Goal: Information Seeking & Learning: Learn about a topic

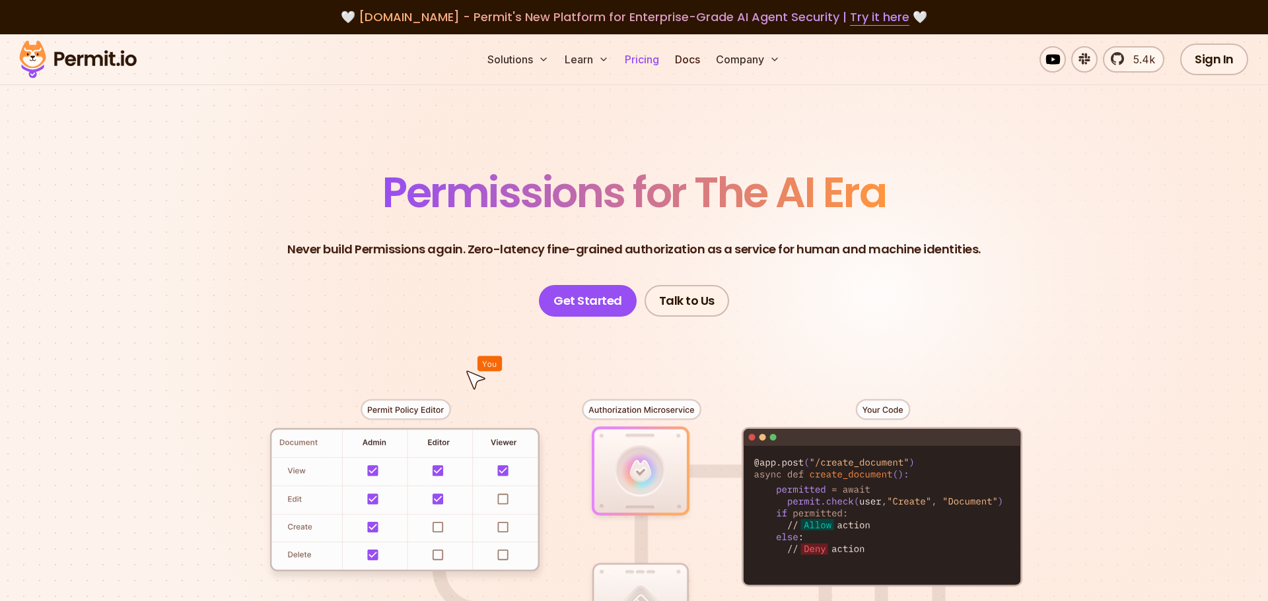
click at [638, 65] on link "Pricing" at bounding box center [641, 59] width 45 height 26
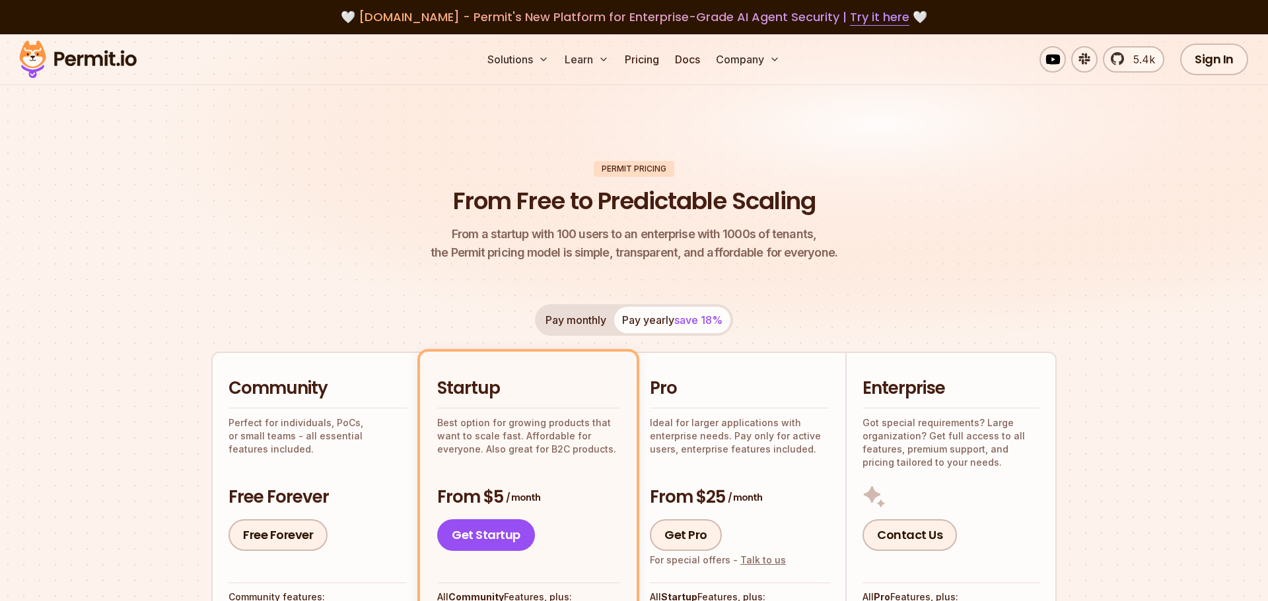
click at [127, 62] on img at bounding box center [77, 59] width 129 height 45
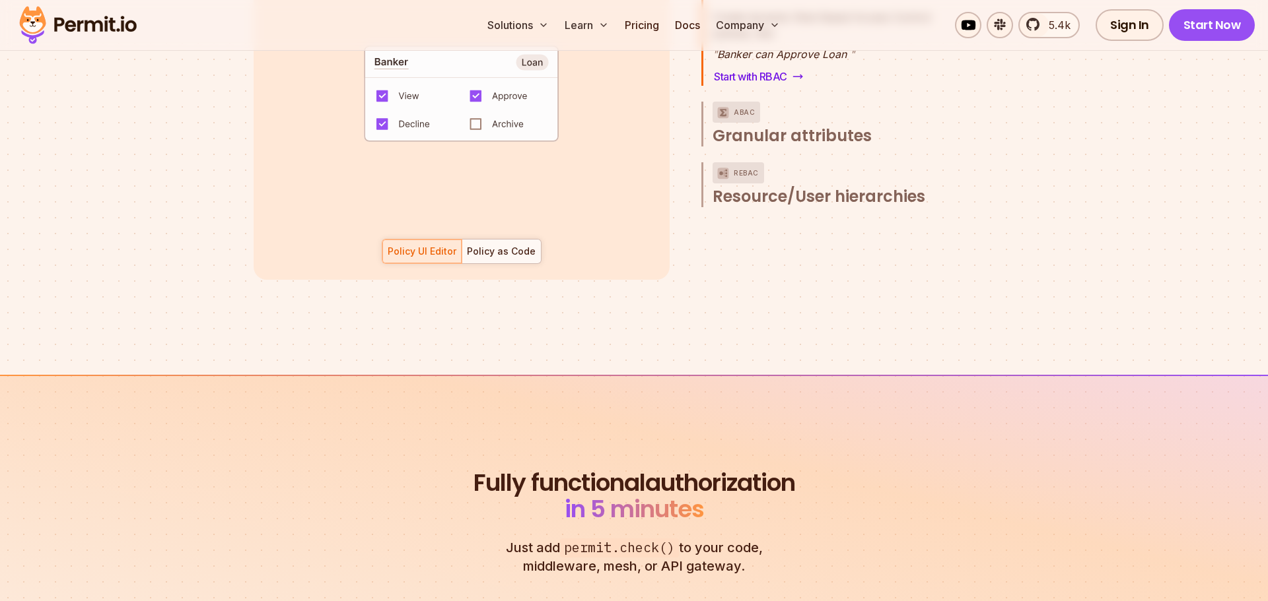
scroll to position [2080, 0]
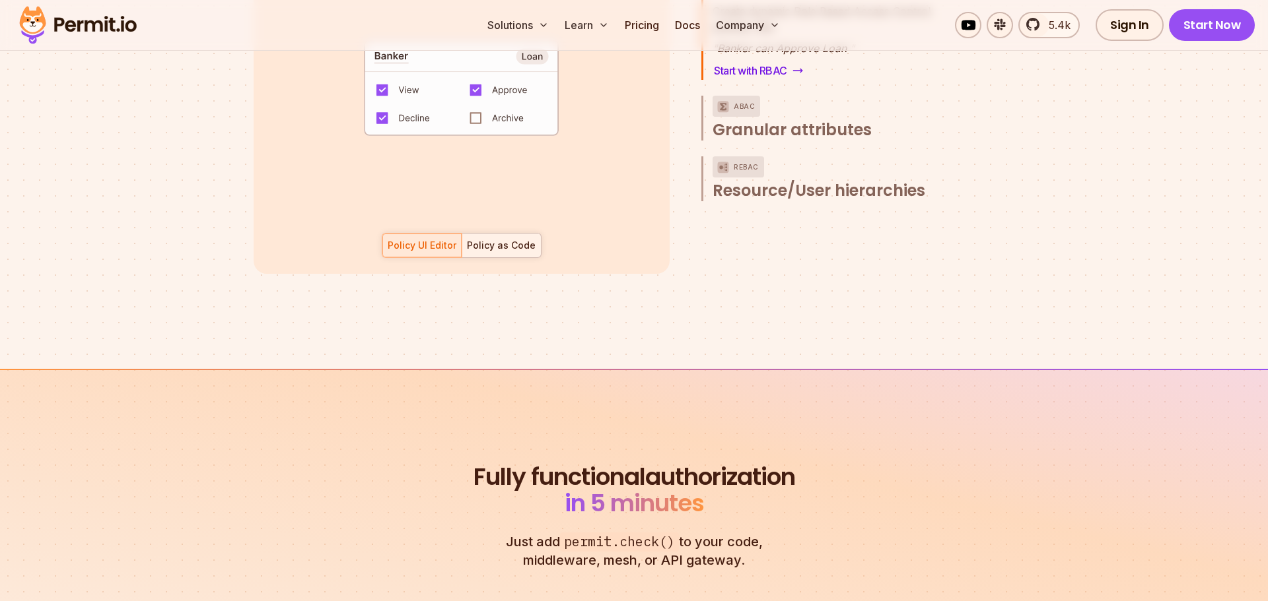
click at [503, 240] on div at bounding box center [500, 246] width 79 height 24
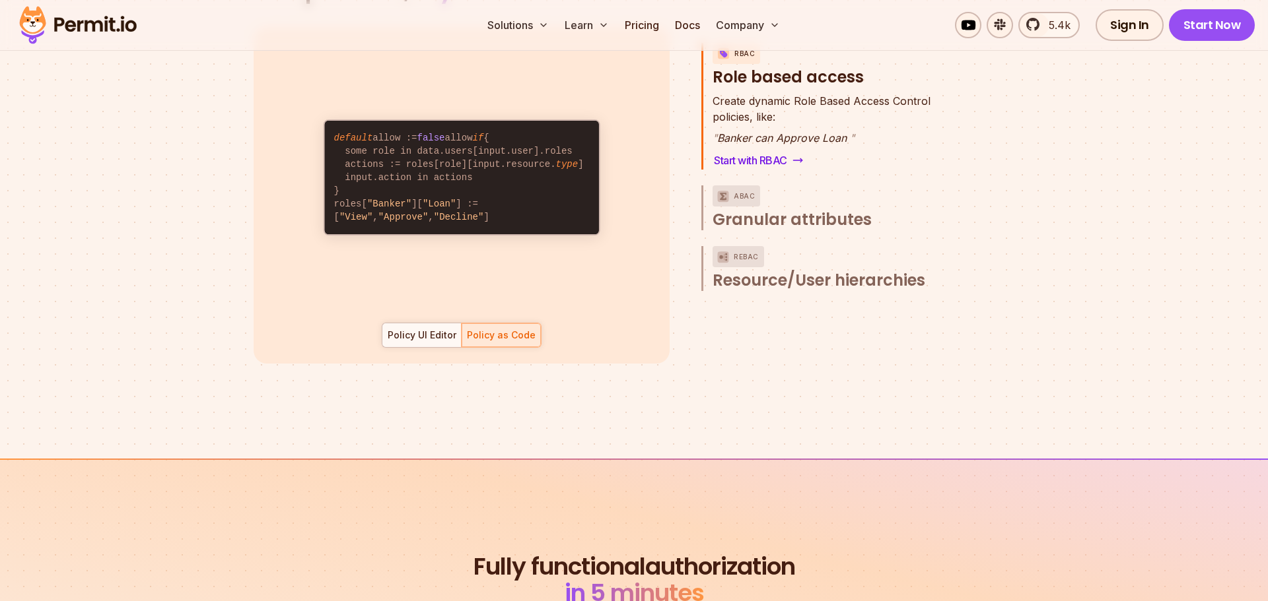
scroll to position [1989, 0]
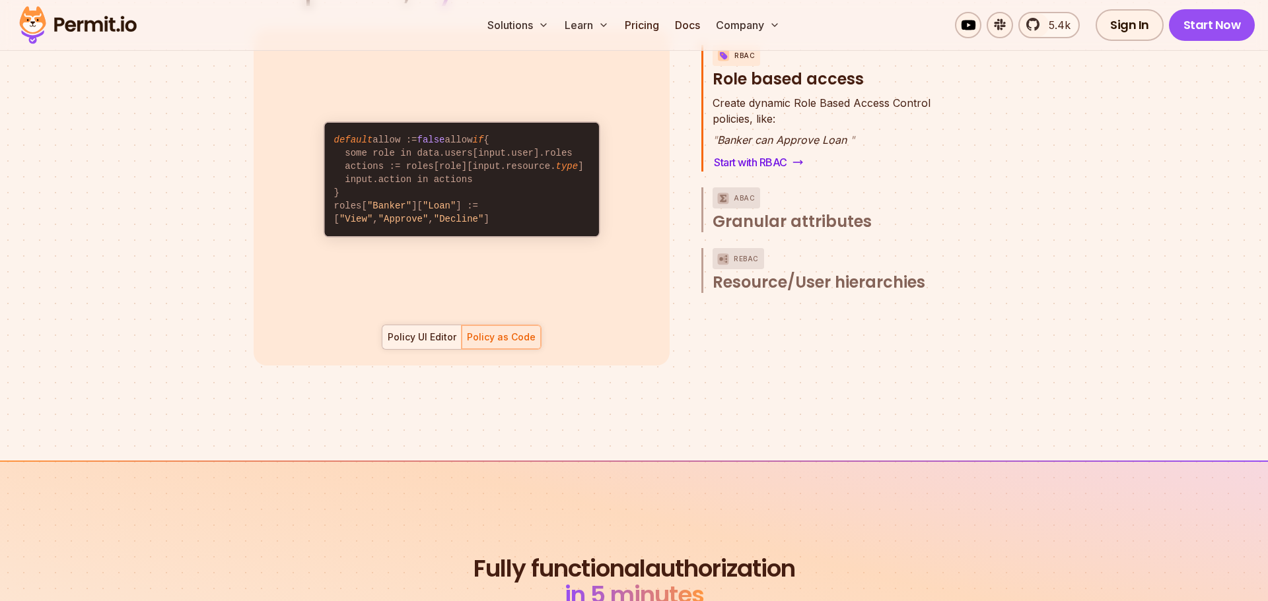
click at [451, 325] on div at bounding box center [421, 337] width 79 height 24
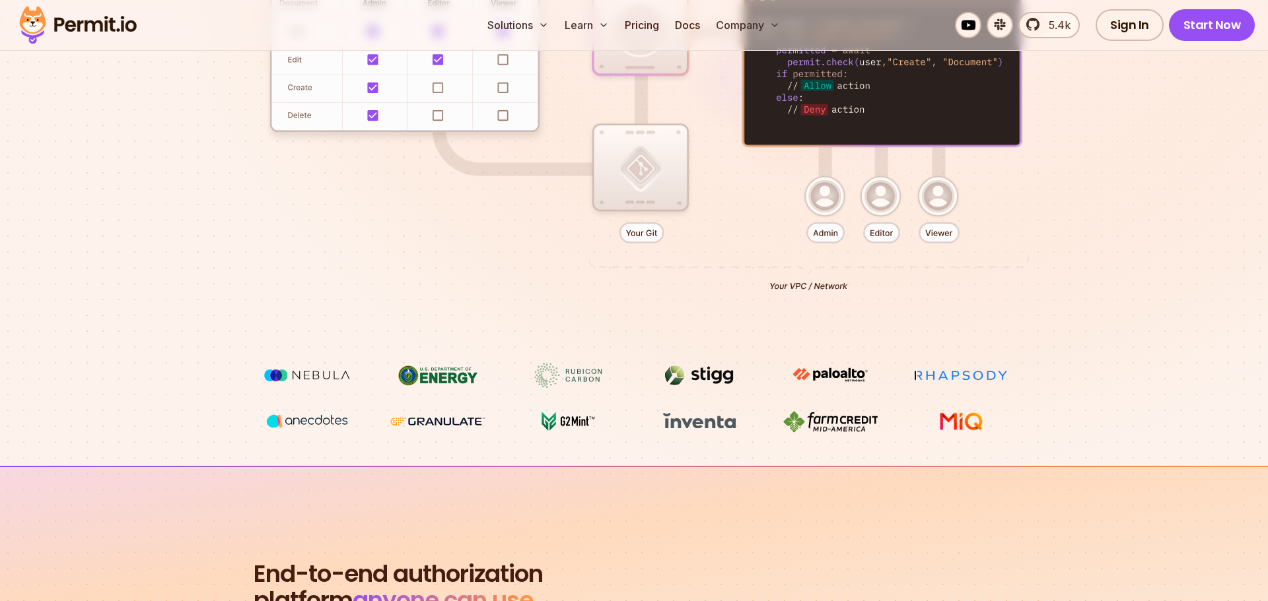
scroll to position [372, 0]
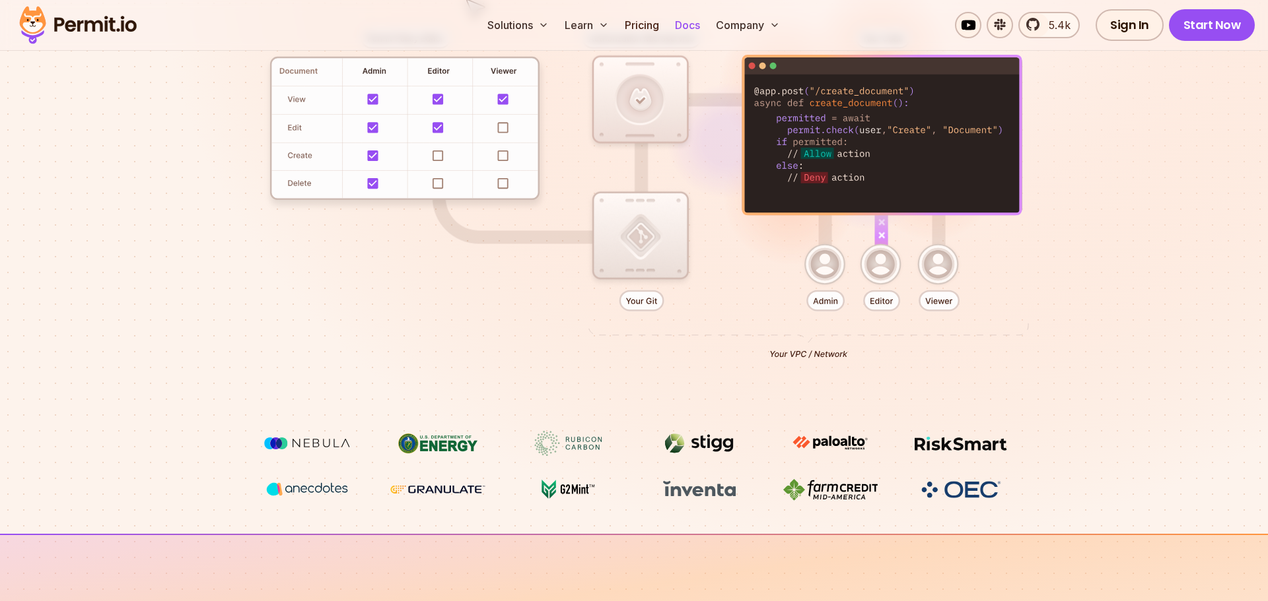
click at [677, 26] on link "Docs" at bounding box center [687, 25] width 36 height 26
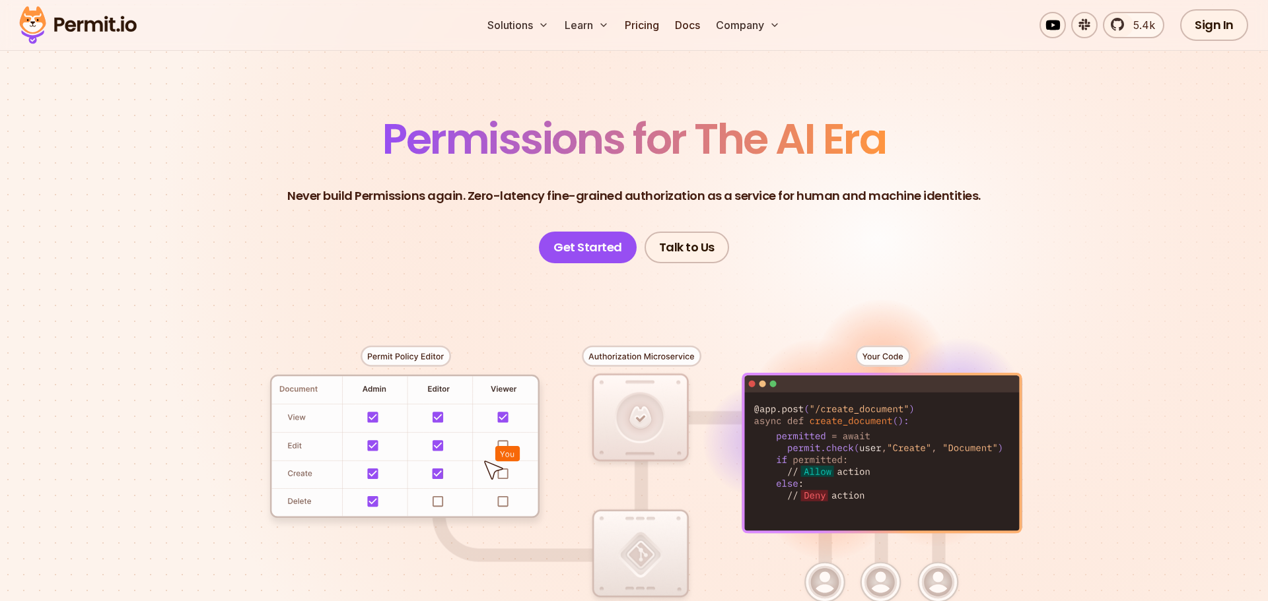
scroll to position [44, 0]
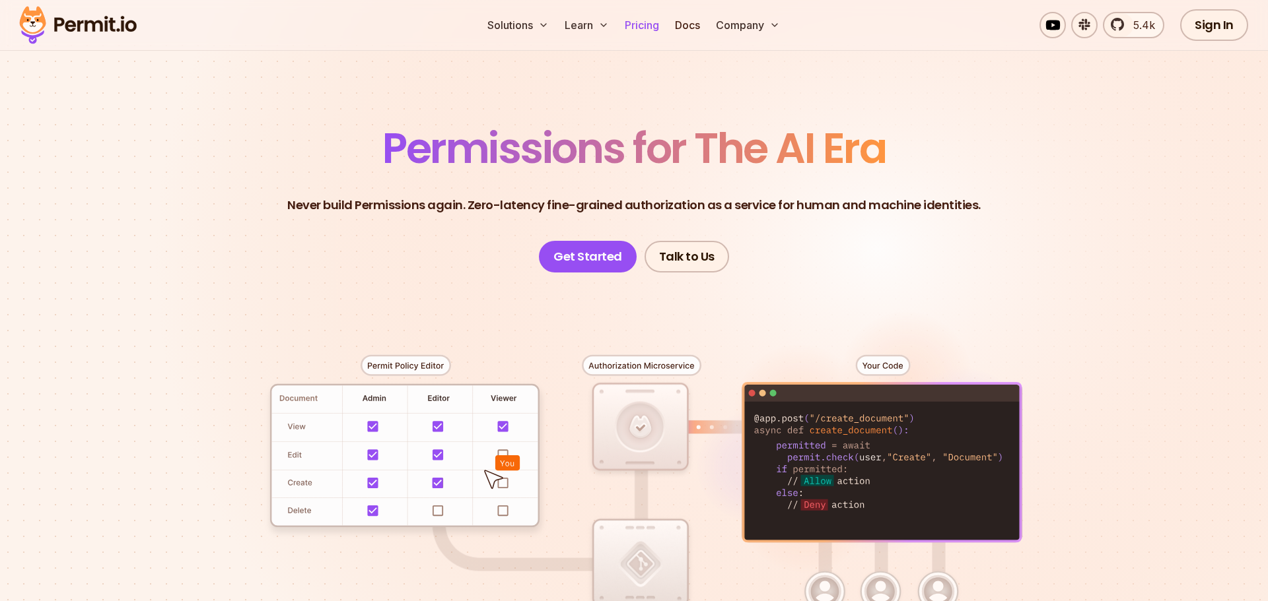
click at [650, 30] on link "Pricing" at bounding box center [641, 25] width 45 height 26
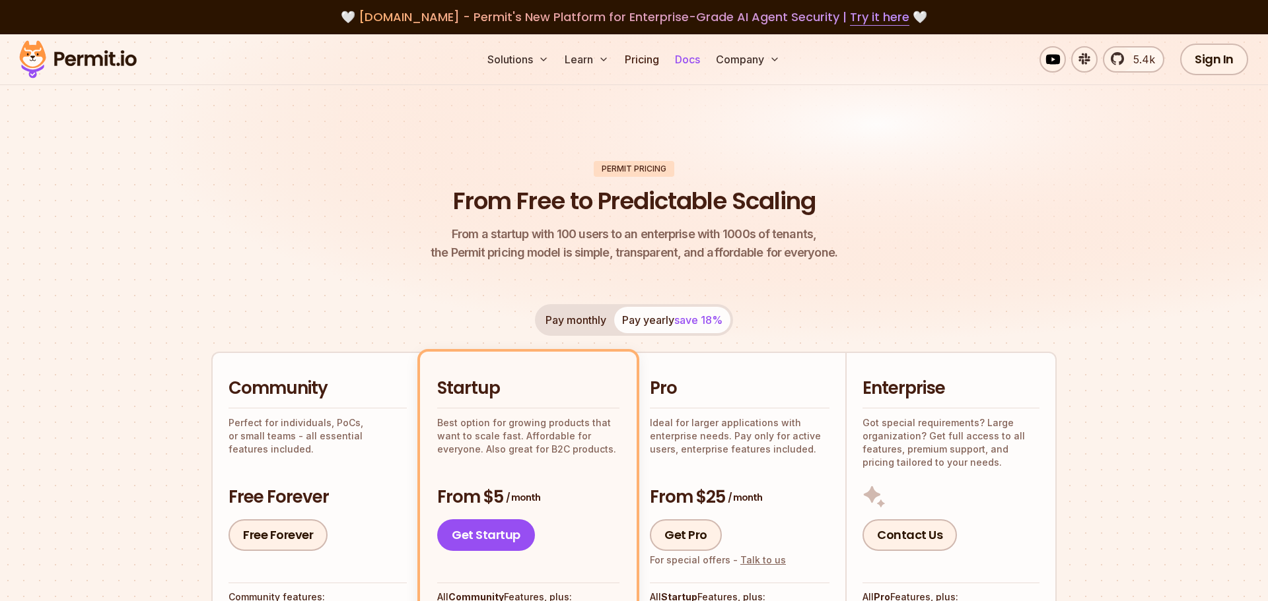
click at [692, 64] on link "Docs" at bounding box center [687, 59] width 36 height 26
